Goal: Task Accomplishment & Management: Use online tool/utility

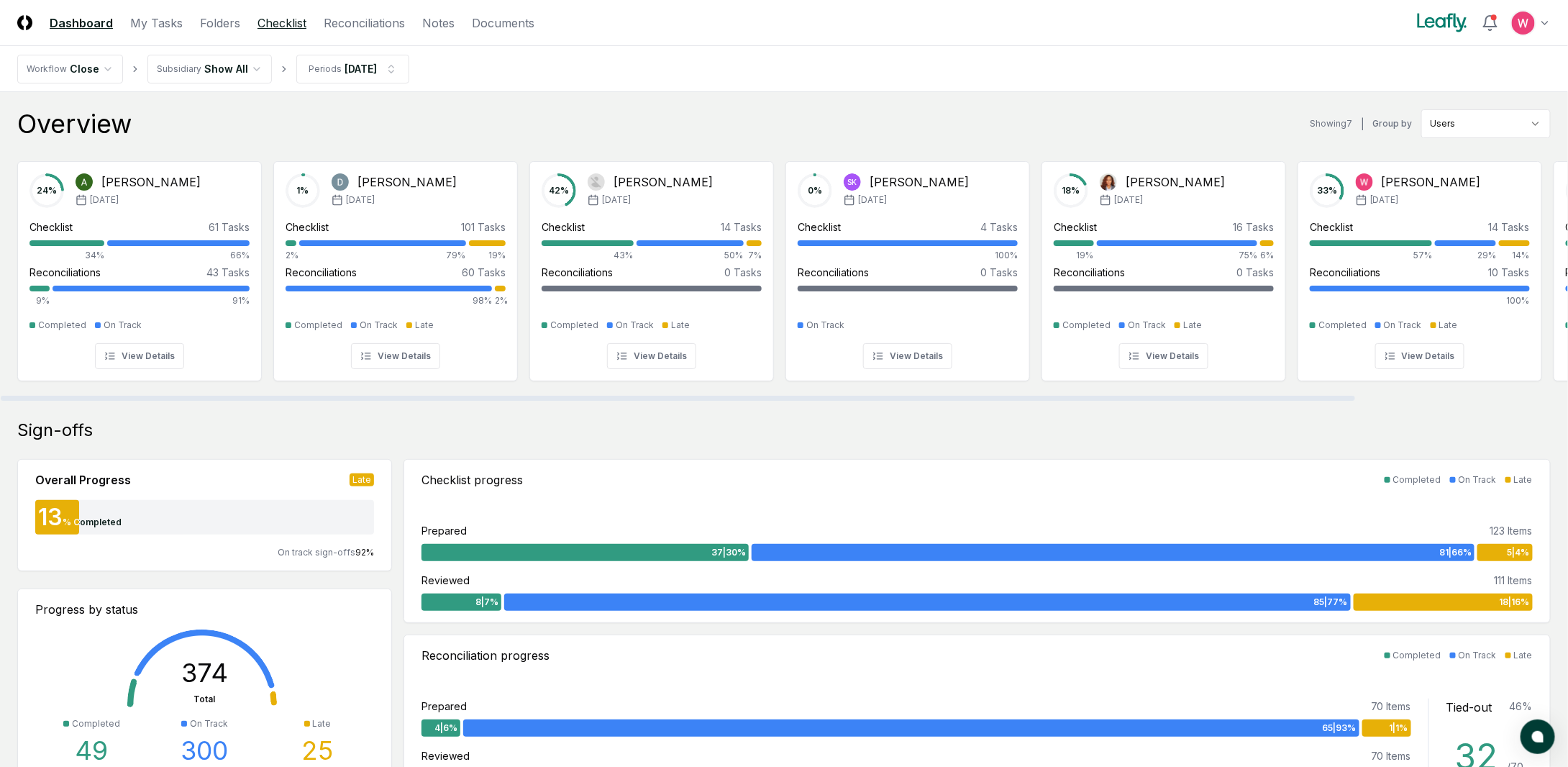
click at [269, 22] on link "Checklist" at bounding box center [282, 23] width 49 height 17
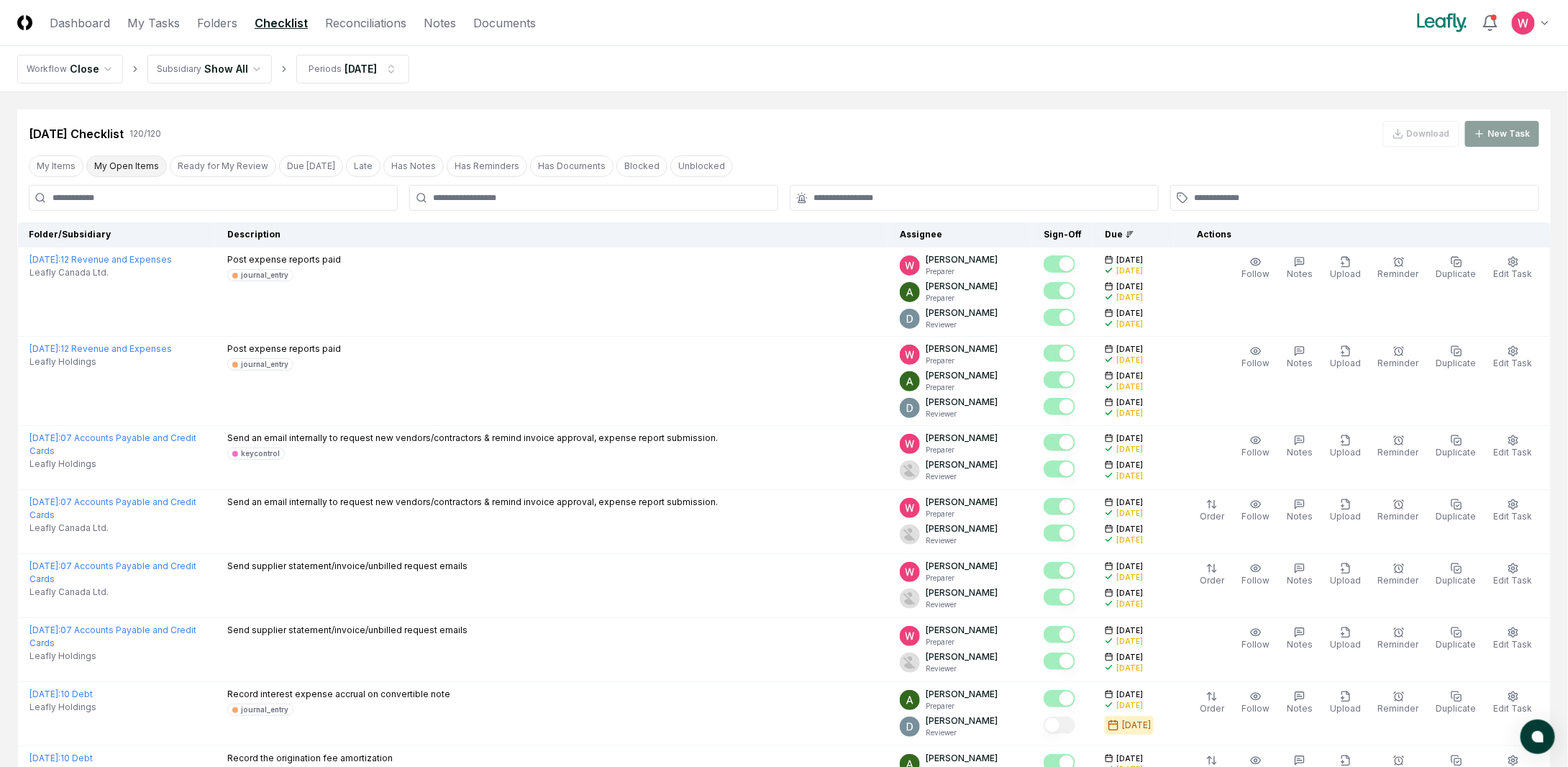
click at [129, 168] on button "My Open Items" at bounding box center [126, 166] width 80 height 22
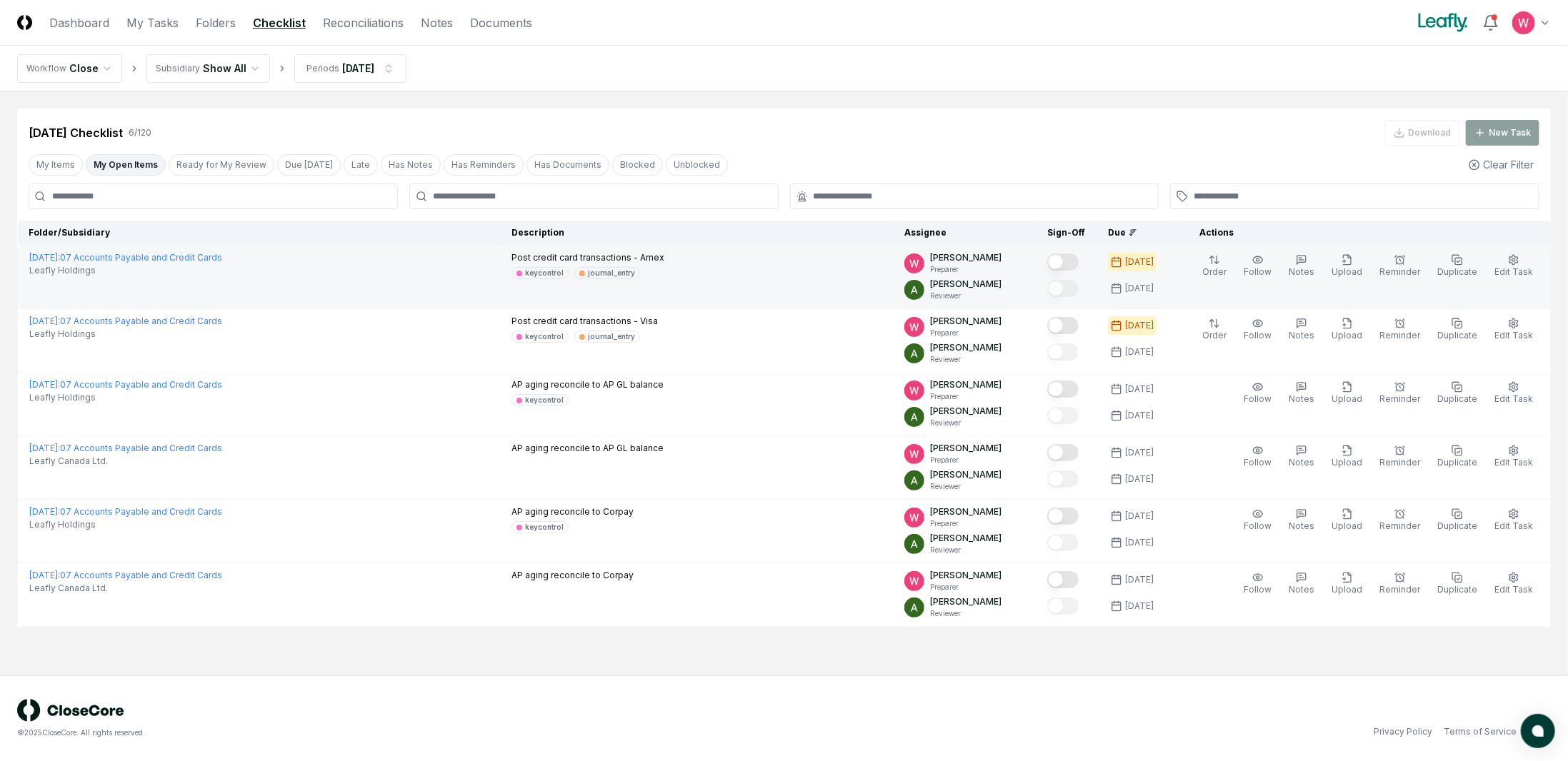
click at [1072, 260] on button "Mark complete" at bounding box center [1062, 261] width 31 height 17
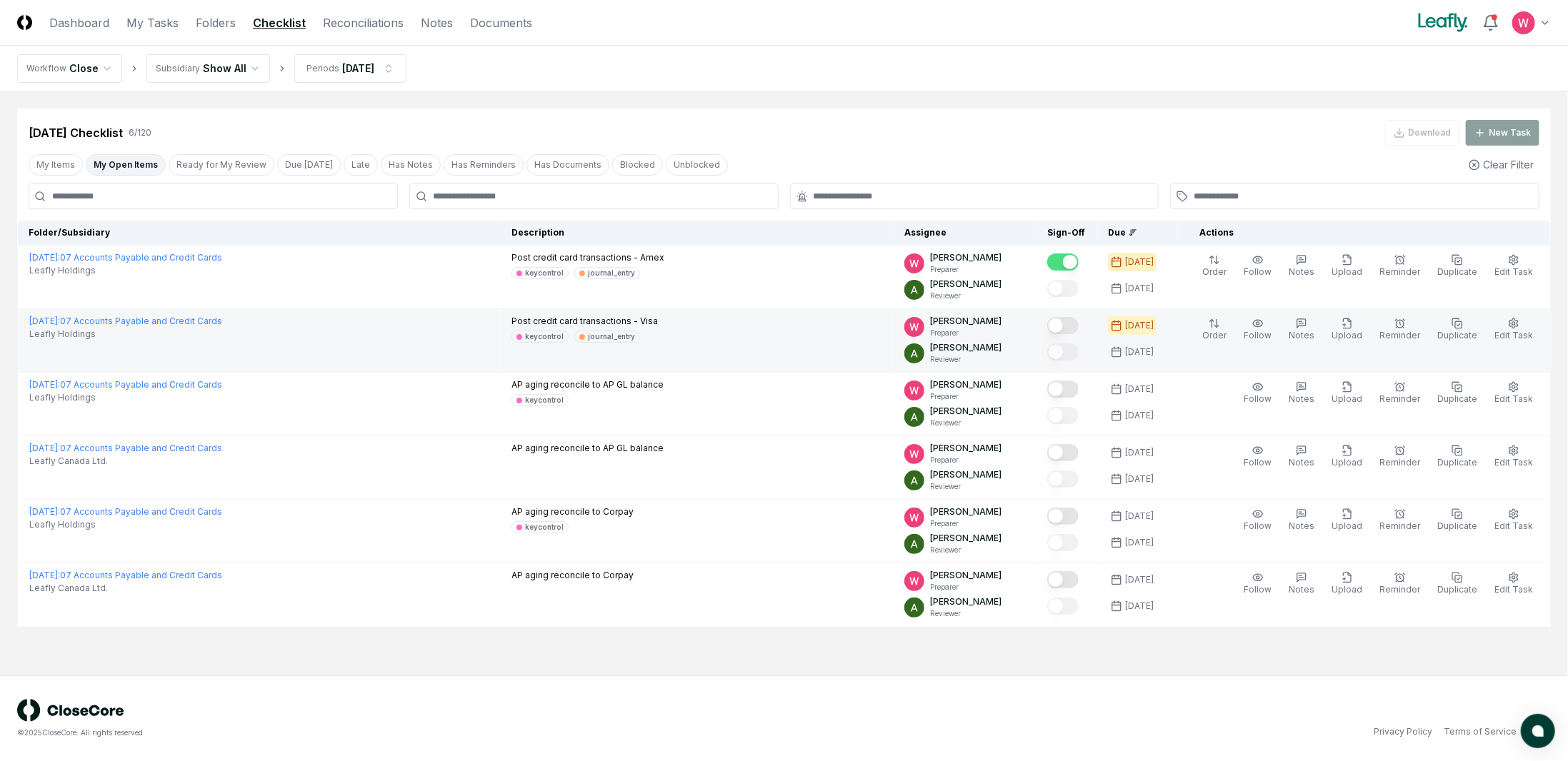
click at [1078, 323] on button "Mark complete" at bounding box center [1062, 325] width 31 height 17
click at [371, 25] on link "Reconciliations" at bounding box center [363, 23] width 80 height 17
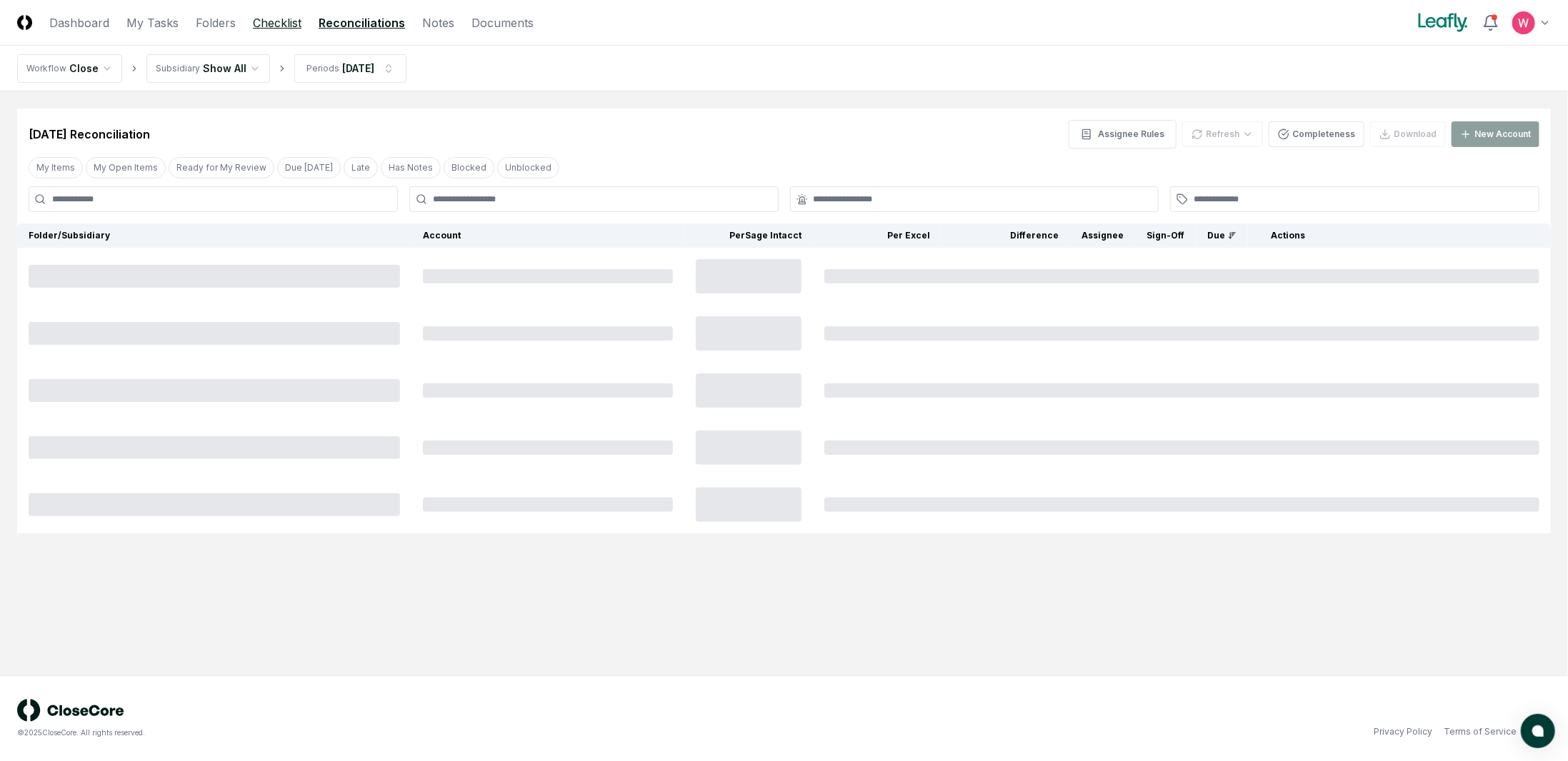
click at [263, 22] on link "Checklist" at bounding box center [278, 23] width 49 height 17
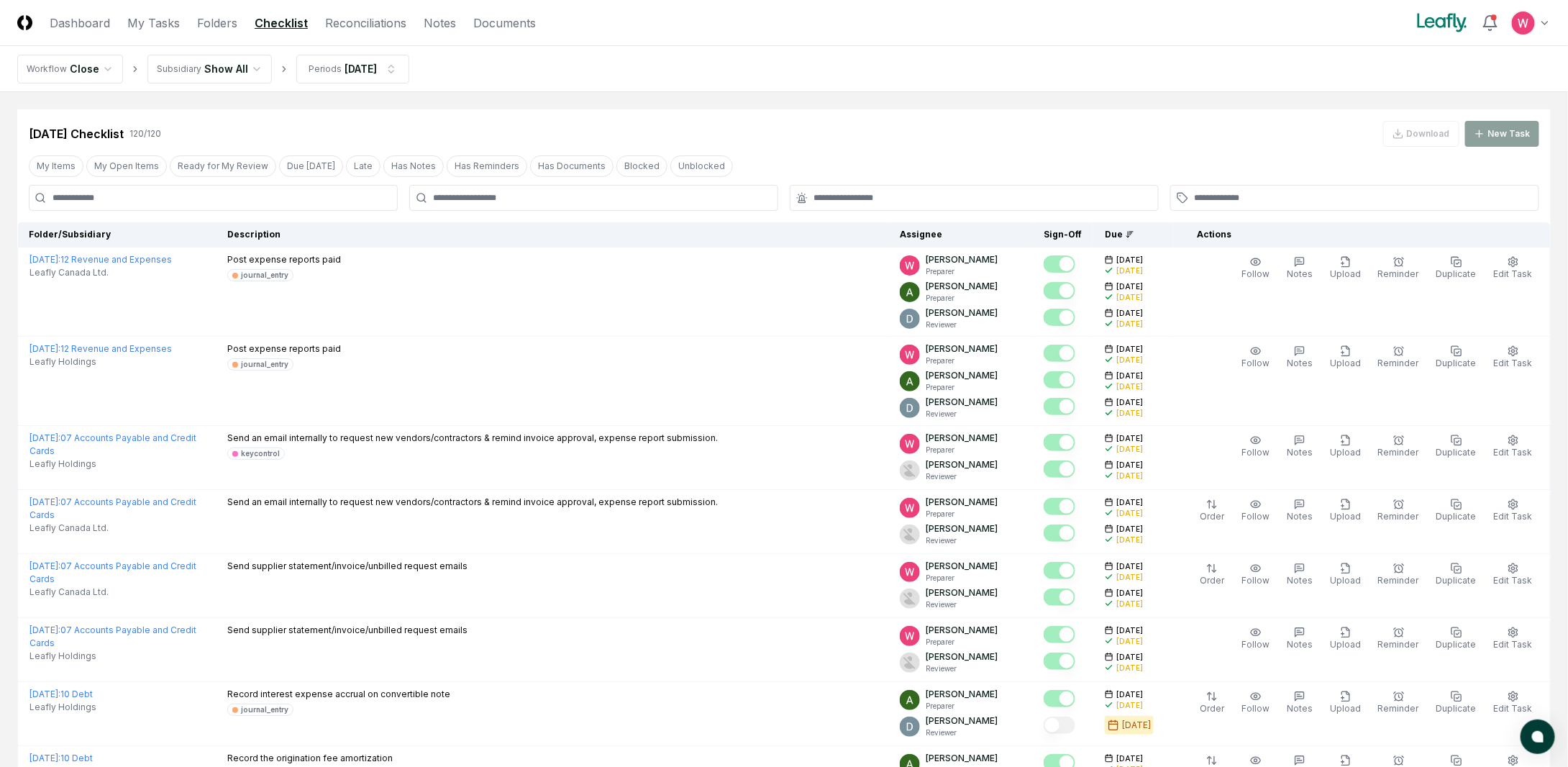
click at [231, 204] on input at bounding box center [213, 198] width 369 height 26
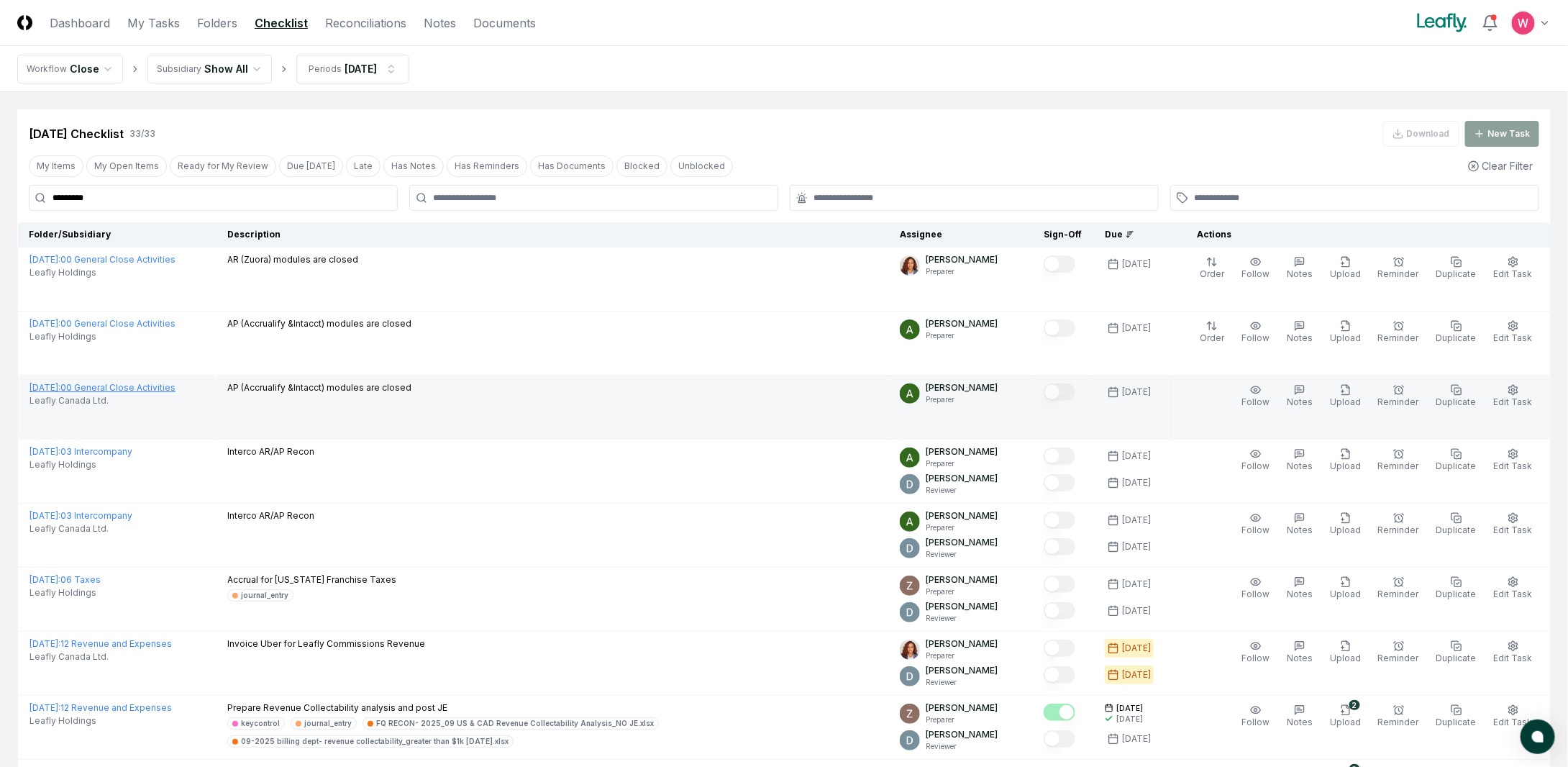
type input "*********"
